Goal: Use online tool/utility: Utilize a website feature to perform a specific function

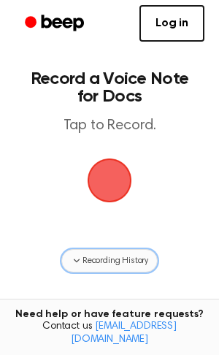
click at [127, 263] on span "Recording History" at bounding box center [116, 261] width 66 height 13
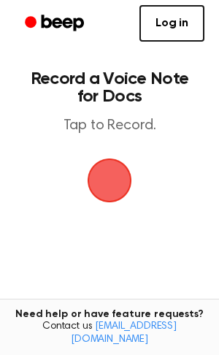
click at [124, 193] on span "button" at bounding box center [109, 180] width 41 height 41
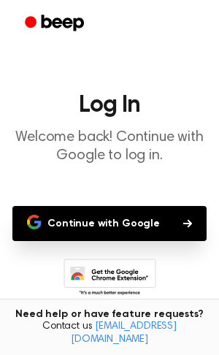
click at [101, 219] on button "Continue with Google" at bounding box center [109, 223] width 195 height 35
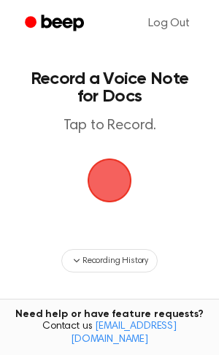
click at [110, 192] on span "button" at bounding box center [109, 180] width 41 height 41
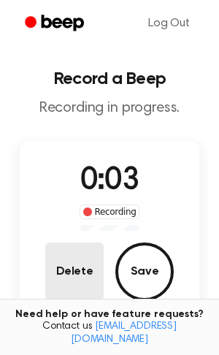
click at [67, 266] on button "Delete" at bounding box center [74, 272] width 59 height 59
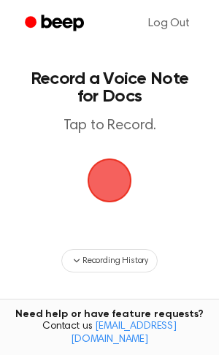
click at [118, 171] on span "button" at bounding box center [109, 180] width 41 height 41
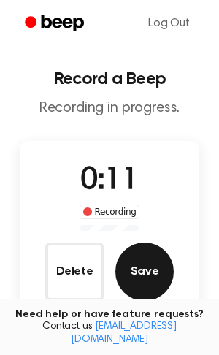
click at [143, 244] on button "Save" at bounding box center [145, 272] width 59 height 59
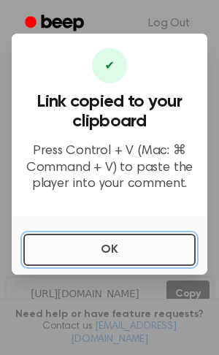
click at [143, 246] on button "OK" at bounding box center [109, 250] width 173 height 32
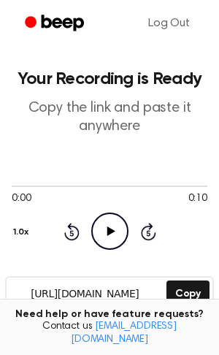
click at [116, 228] on icon "Play Audio" at bounding box center [109, 231] width 37 height 37
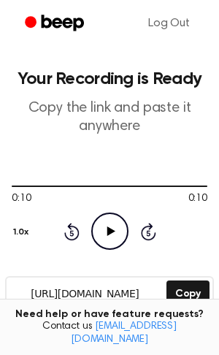
click at [116, 228] on icon "Play Audio" at bounding box center [109, 231] width 37 height 37
click at [115, 229] on icon "Play Audio" at bounding box center [109, 231] width 37 height 37
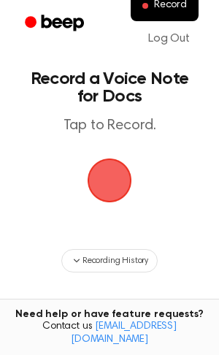
click at [108, 160] on span "button" at bounding box center [109, 180] width 41 height 41
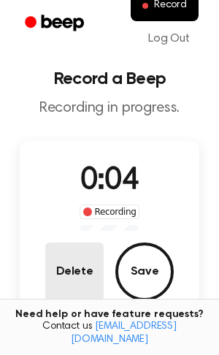
click at [82, 271] on button "Delete" at bounding box center [74, 272] width 59 height 59
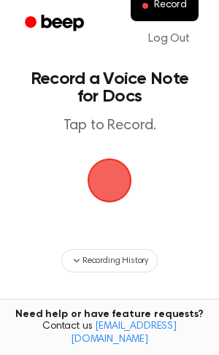
click at [112, 194] on span "button" at bounding box center [109, 180] width 41 height 41
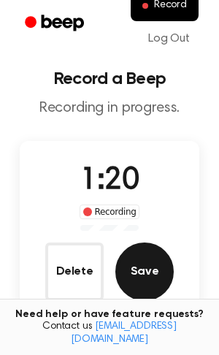
click at [161, 285] on button "Save" at bounding box center [145, 272] width 59 height 59
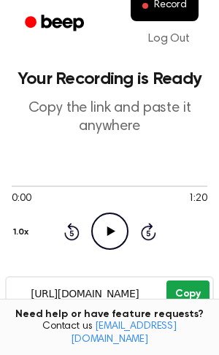
click at [183, 297] on button "Copy" at bounding box center [188, 294] width 43 height 27
